Goal: Consume media (video, audio): Consume media (video, audio)

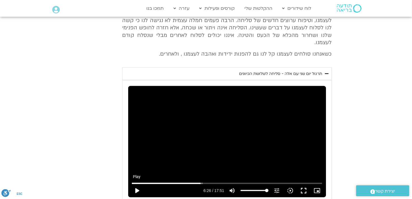
type input "992.52"
click at [135, 184] on button "play_arrow" at bounding box center [136, 190] width 13 height 13
type input "386.956756"
type input "992.52"
type input "387.056756"
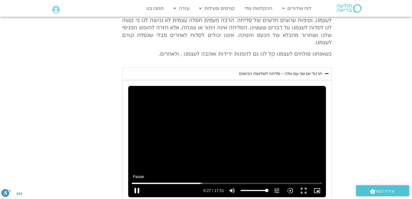
type input "992.52"
type input "387.064538"
type input "992.52"
type input "387.168609"
type input "992.52"
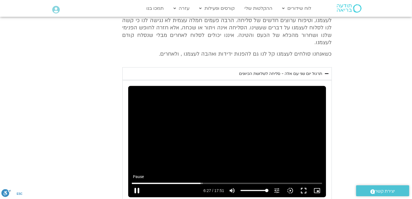
type input "387.298685"
type input "992.52"
type input "387.427408"
type input "992.52"
type input "387.562031"
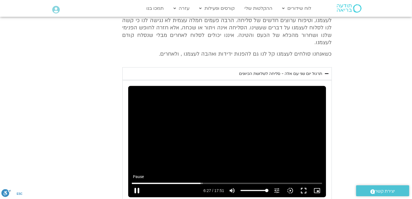
type input "992.52"
type input "387.697765"
type input "992.52"
type input "387.82613"
type input "992.52"
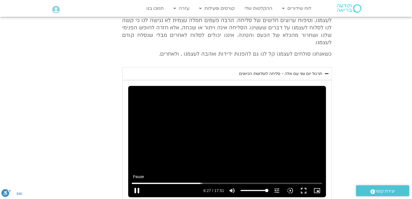
type input "387.953387"
type input "992.52"
type input "388.091945"
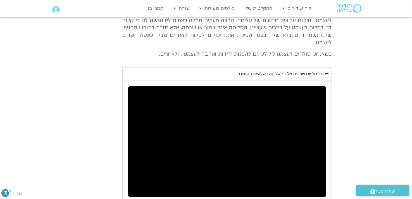
type input "992.52"
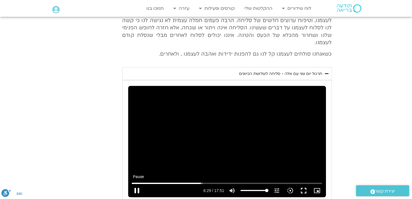
type input "389.127261"
type input "992.52"
type input "389.260268"
type input "992.52"
type input "389.38543"
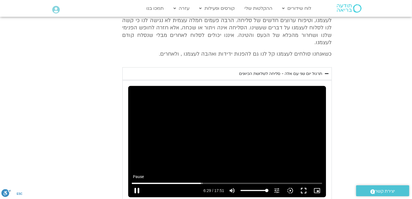
type input "992.52"
type input "389.517182"
type input "992.52"
type input "389.656422"
type input "992.52"
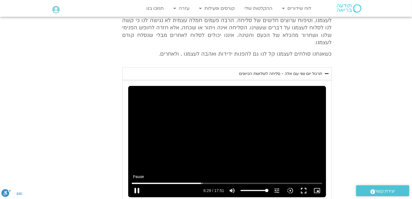
type input "389.7831"
type input "992.52"
type input "389.912335"
type input "992.52"
type input "390.042627"
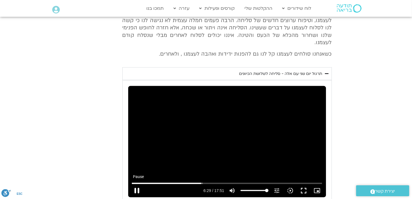
type input "992.52"
type input "390.169406"
type input "992.52"
type input "390.297237"
type input "992.52"
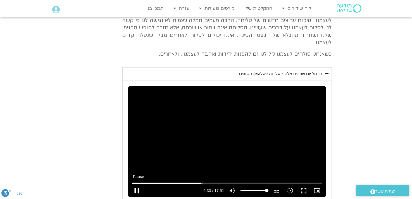
type input "390.424594"
type input "992.52"
type input "390.554044"
type input "992.52"
type input "390.681868"
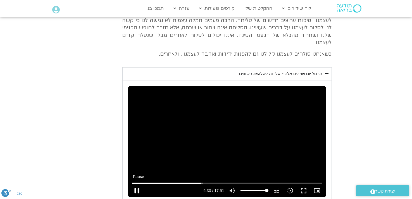
type input "992.52"
type input "390.807718"
type input "992.52"
type input "390.935776"
type input "992.52"
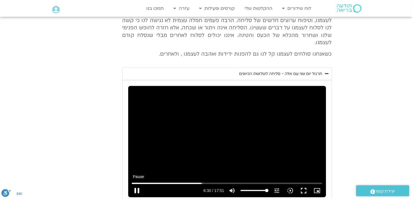
type input "391.066386"
type input "992.52"
type input "391.192502"
type input "992.52"
type input "391.32678"
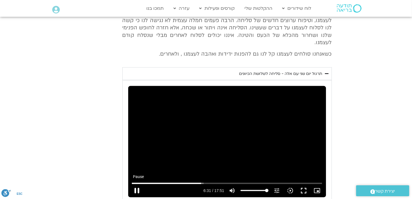
type input "992.52"
type input "391.456455"
type input "992.52"
type input "391.594472"
type input "992.52"
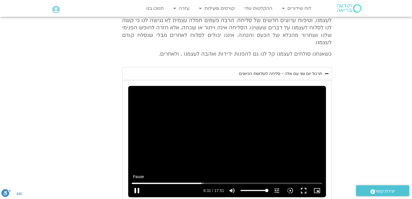
type input "391.731772"
type input "992.52"
type input "391.872312"
type input "992.52"
type input "391.998731"
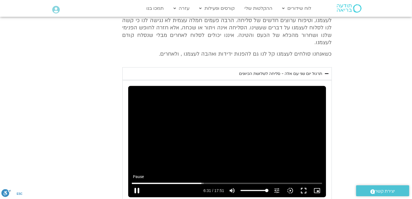
type input "992.52"
type input "392.133579"
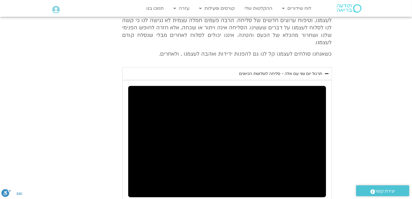
type input "992.52"
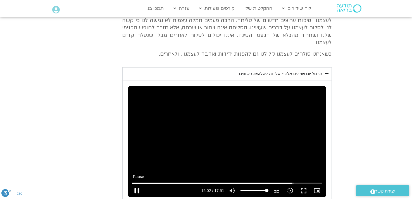
type input "902.422604"
type input "992.52"
type input "902.547821"
type input "992.52"
type input "902.677346"
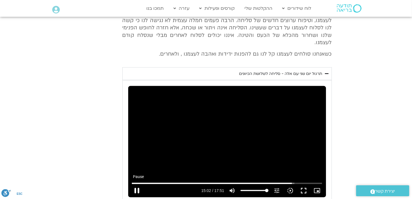
type input "992.52"
type input "902.809905"
type input "992.52"
type input "902.936373"
type input "992.52"
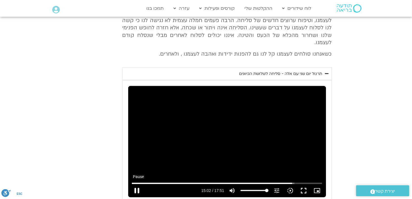
type input "903.065175"
type input "992.52"
type input "903.205151"
type input "992.52"
type input "903.344736"
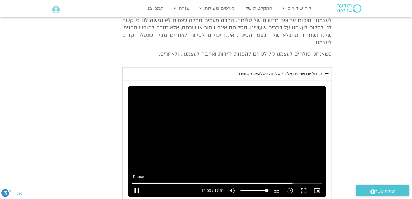
type input "992.52"
type input "903.475712"
type input "992.52"
type input "903.606377"
type input "992.52"
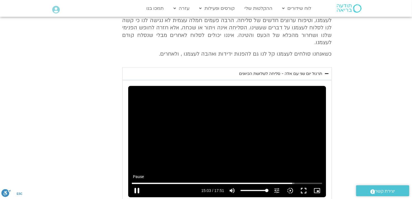
type input "903.731877"
type input "992.52"
type input "903.870867"
type input "992.52"
type input "904.010014"
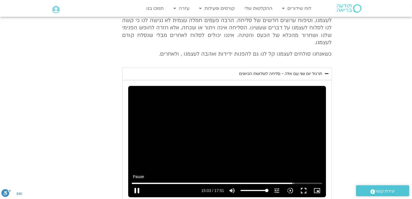
type input "992.52"
type input "904.14275"
type input "992.52"
type input "904.276465"
type input "992.52"
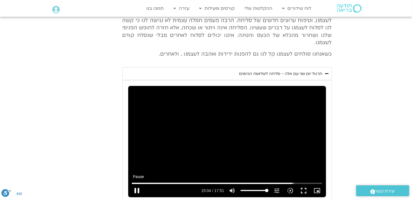
type input "904.410922"
type input "992.52"
type input "904.540981"
type input "992.52"
type input "904.668713"
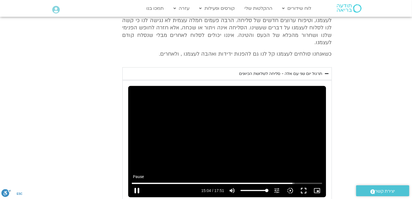
type input "992.52"
type input "904.806078"
type input "992.52"
type input "904.93194"
type input "992.52"
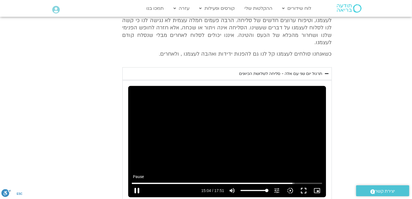
type input "905.058086"
type input "992.52"
type input "905.197455"
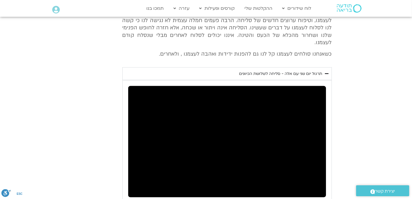
type input "992.52"
type input "910.063555"
type input "992.52"
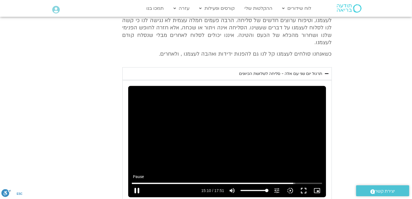
type input "910.192615"
type input "992.52"
type input "910.321362"
type input "992.52"
type input "910.44675"
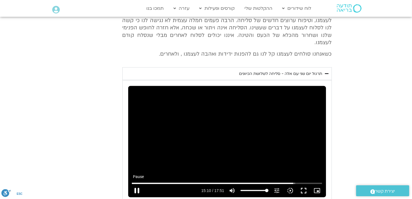
type input "992.52"
type input "910.574906"
type input "992.52"
type input "910.70059"
type input "992.52"
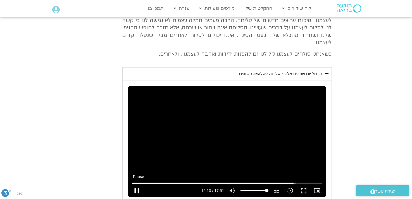
type input "910.84144"
type input "992.52"
type input "910.980836"
type input "992.52"
type input "911.106962"
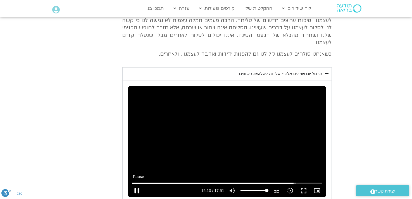
type input "992.52"
type input "911.245357"
type input "992.52"
type input "911.384643"
type input "992.52"
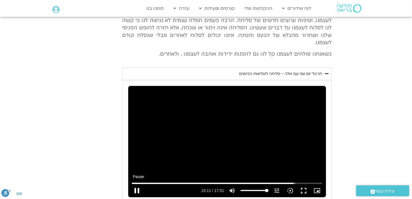
type input "911.523275"
type input "992.52"
type input "911.663663"
type input "992.52"
type input "911.802538"
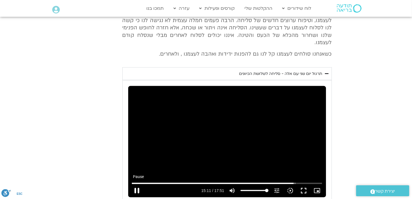
type input "992.52"
type input "911.928865"
type input "992.52"
type input "912.057795"
type input "992.52"
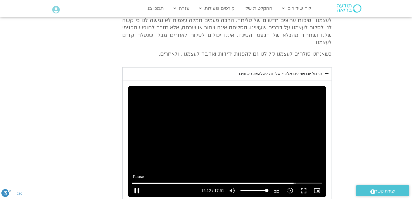
type input "912.19723"
type input "992.52"
type input "912.323621"
type input "992.52"
type input "912.451179"
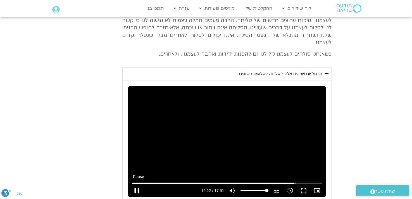
type input "992.52"
type input "912.586819"
type input "992.52"
type input "912.713459"
type input "992.52"
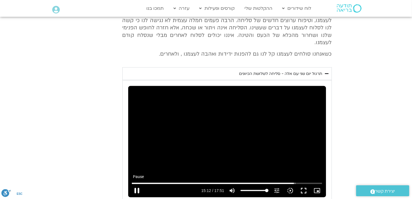
type input "912.853523"
type input "992.52"
type input "912.993576"
type input "992.52"
type input "913.119977"
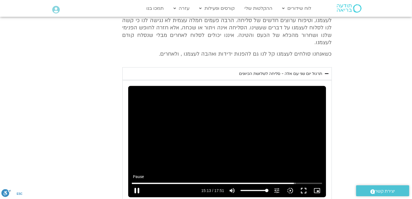
type input "992.52"
type input "913.25407"
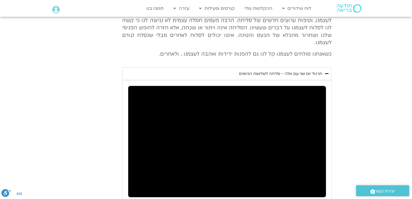
type input "992.52"
type input "931.679294"
type input "992.52"
type input "931.810774"
type input "992.52"
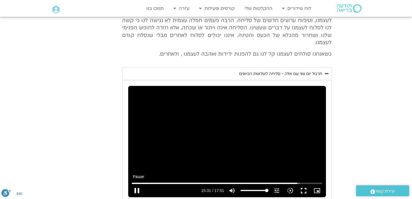
type input "931.940491"
type input "992.52"
type input "932.066431"
type input "992.52"
type input "932.194873"
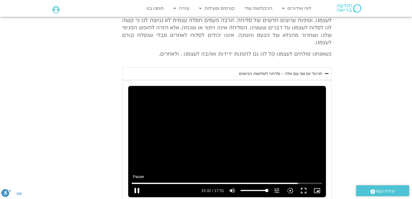
type input "992.52"
type input "932.332724"
type input "992.52"
type input "932.460732"
type input "992.52"
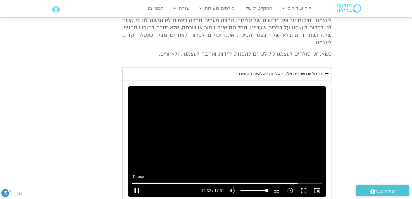
type input "932.600091"
type input "992.52"
type input "932.734692"
type input "992.52"
type input "932.860066"
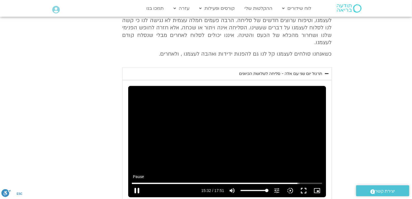
type input "992.52"
type input "932.996819"
type input "992.52"
type input "933.125434"
type input "992.52"
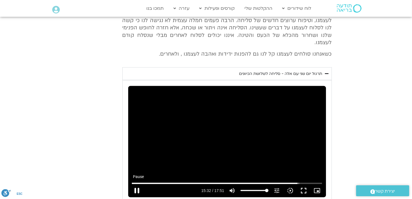
type input "933.251922"
type input "992.52"
type input "933.378152"
type input "992.52"
type input "933.50372"
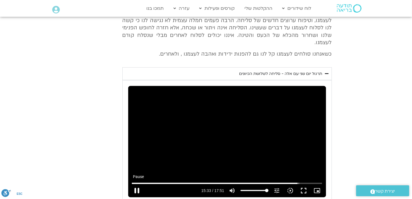
type input "992.52"
type input "933.634458"
type input "992.52"
type input "933.767444"
type input "992.52"
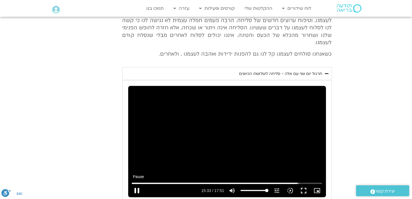
type input "933.899848"
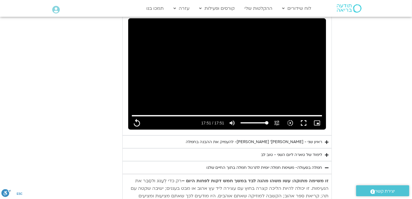
scroll to position [844, 0]
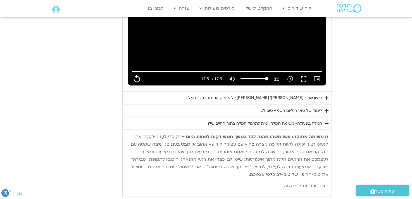
click at [327, 109] on icon "Accordion. Open links with Enter or Space, close with Escape, and navigate with…" at bounding box center [328, 111] width 4 height 4
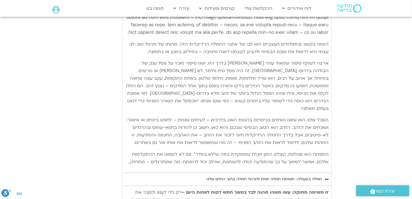
scroll to position [1067, 0]
